Goal: Transaction & Acquisition: Purchase product/service

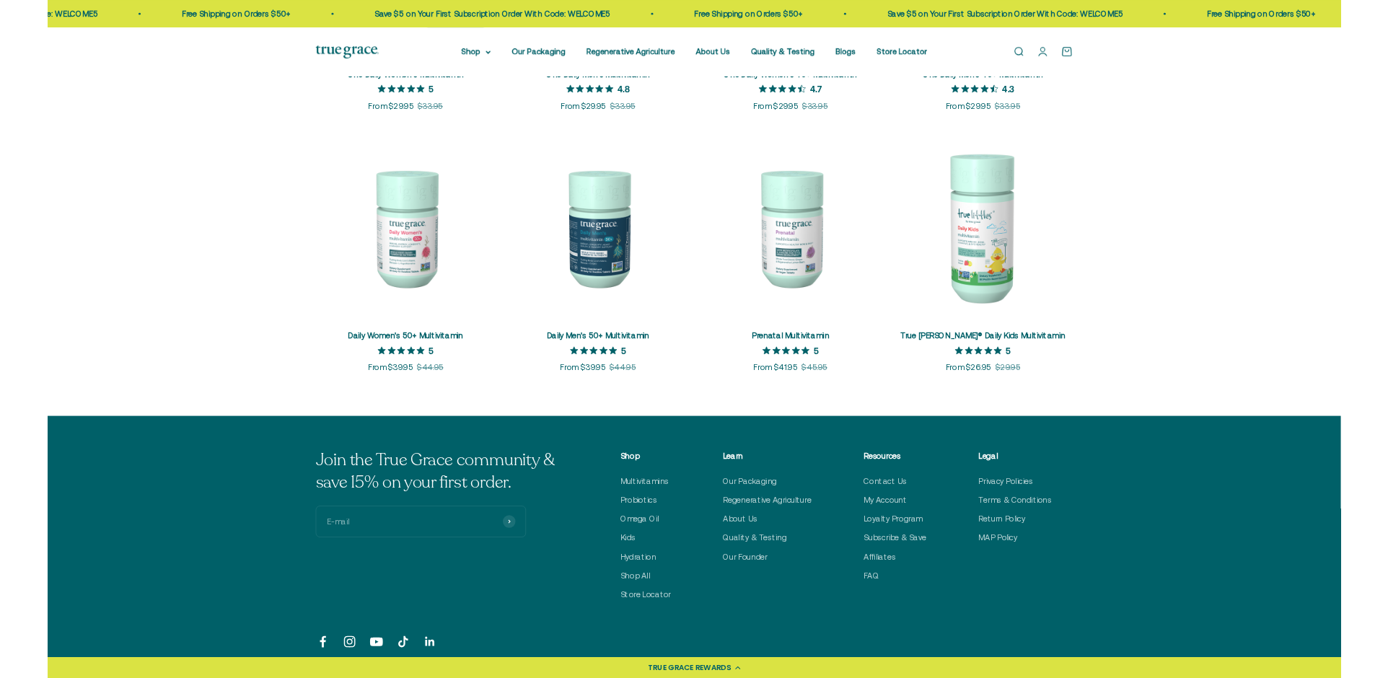
scroll to position [370, 0]
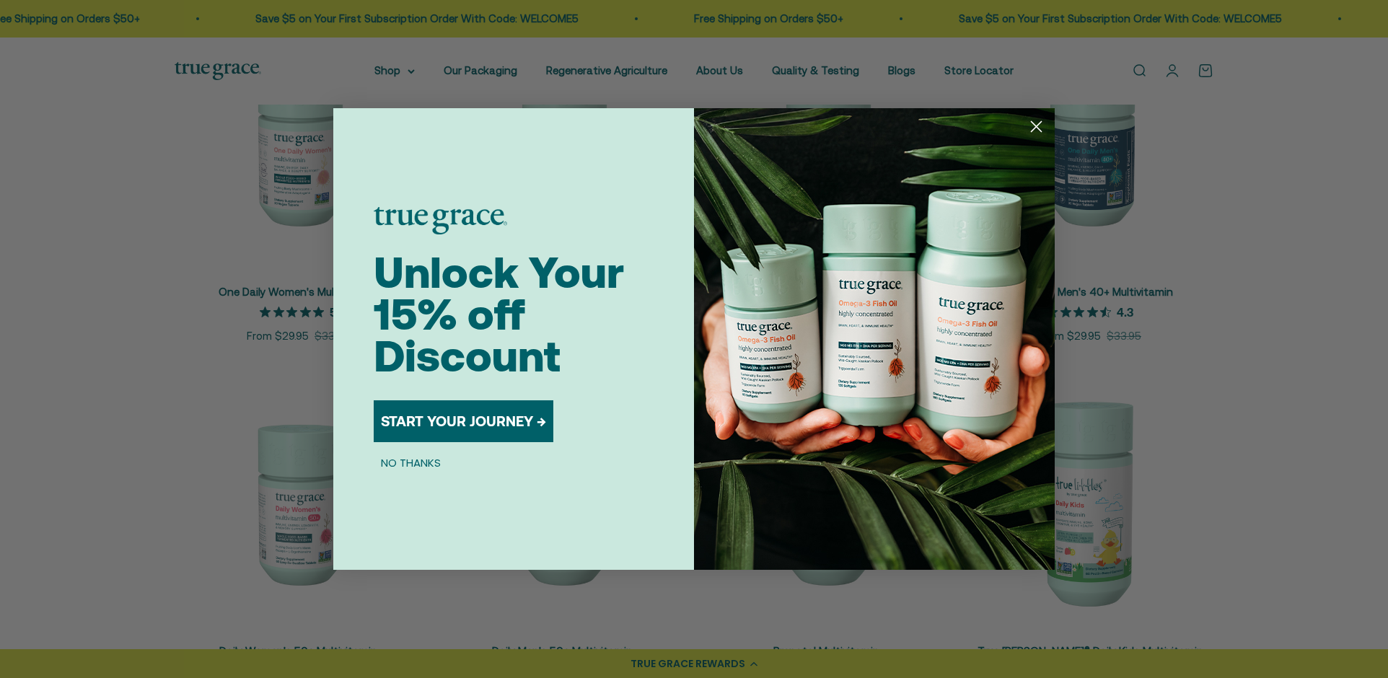
click at [1030, 127] on circle "Close dialog" at bounding box center [1037, 127] width 24 height 24
